Goal: Go to known website: Access a specific website the user already knows

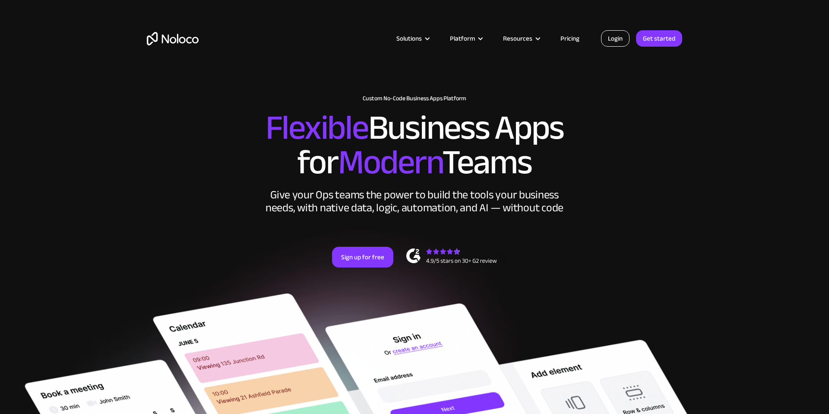
click at [620, 40] on link "Login" at bounding box center [615, 38] width 28 height 16
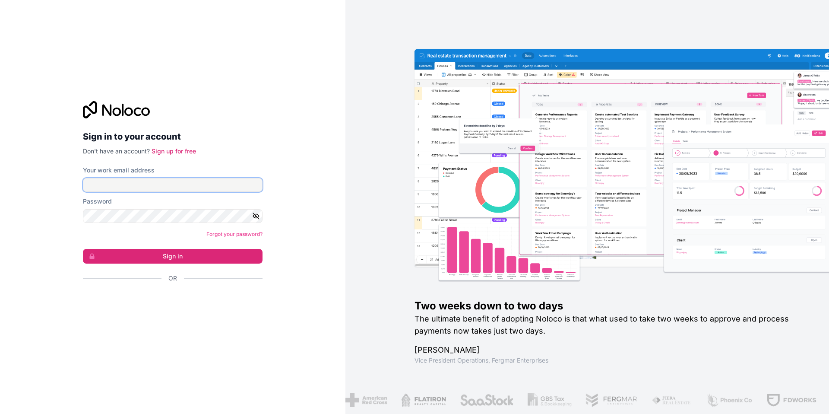
type input "[EMAIL_ADDRESS][DOMAIN_NAME]"
click at [173, 256] on button "Sign in" at bounding box center [173, 256] width 180 height 15
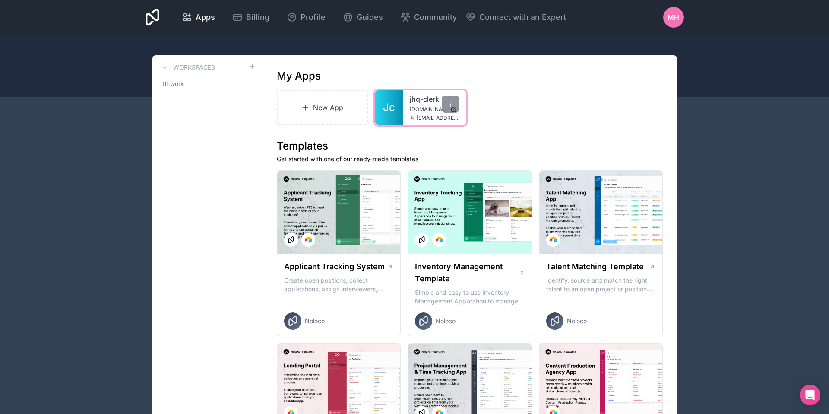
click at [421, 105] on div "jhq-clerk [DOMAIN_NAME] [EMAIL_ADDRESS][DOMAIN_NAME]" at bounding box center [434, 107] width 63 height 35
click at [389, 103] on span "Jc" at bounding box center [389, 108] width 12 height 14
